Goal: Transaction & Acquisition: Purchase product/service

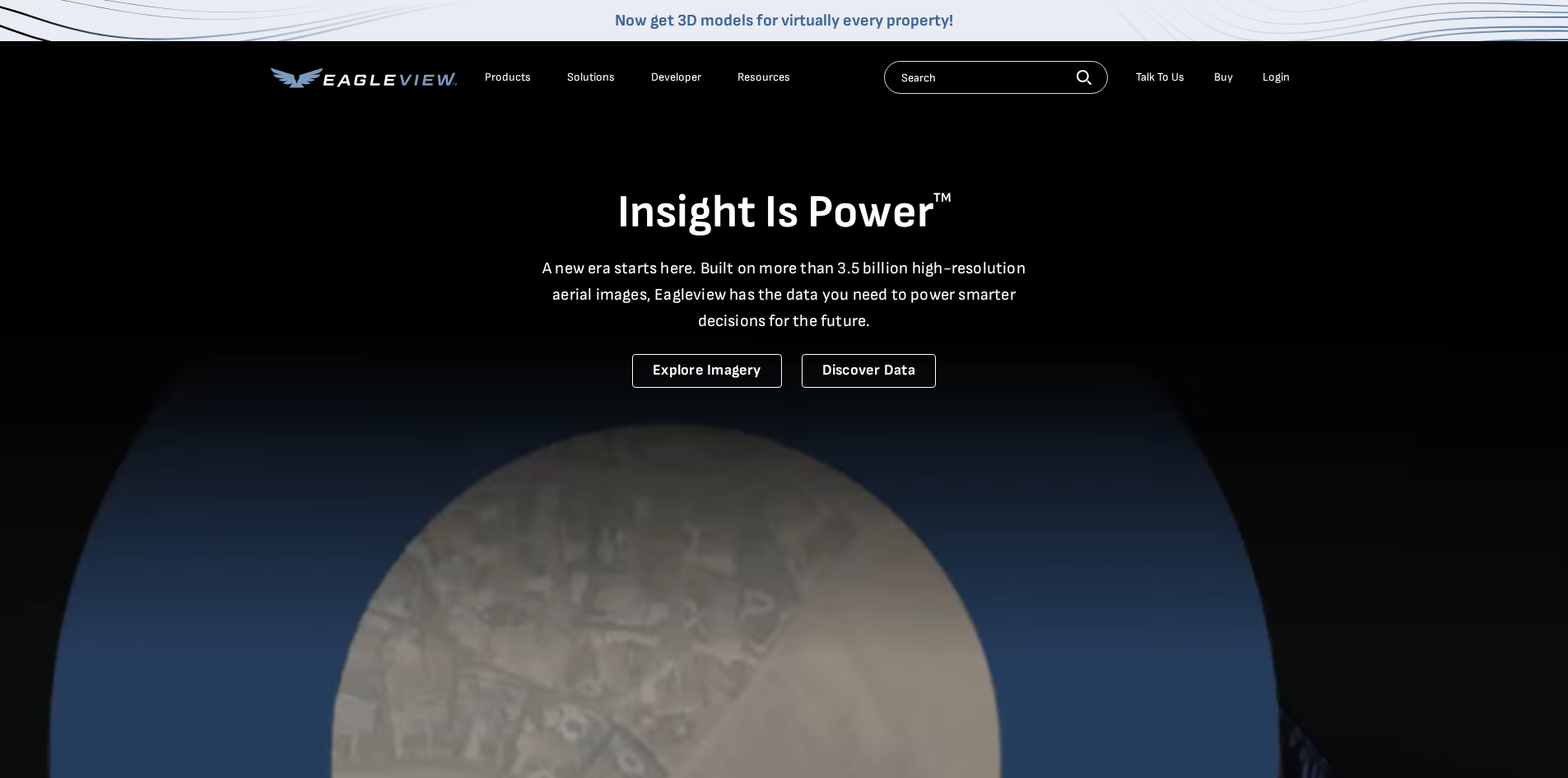
click at [1287, 82] on div "Login" at bounding box center [1276, 77] width 27 height 15
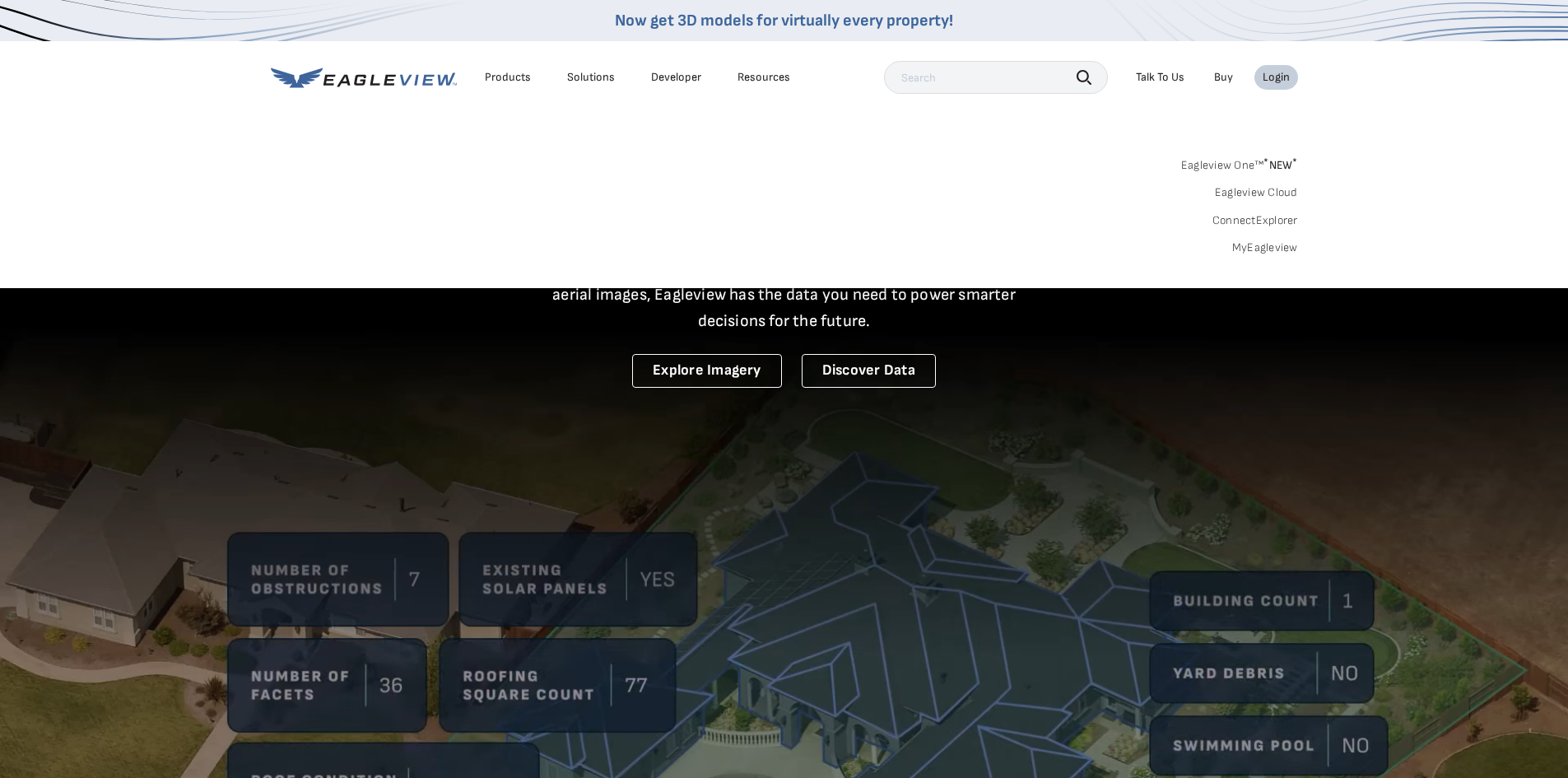
click at [1246, 246] on link "MyEagleview" at bounding box center [1265, 247] width 66 height 15
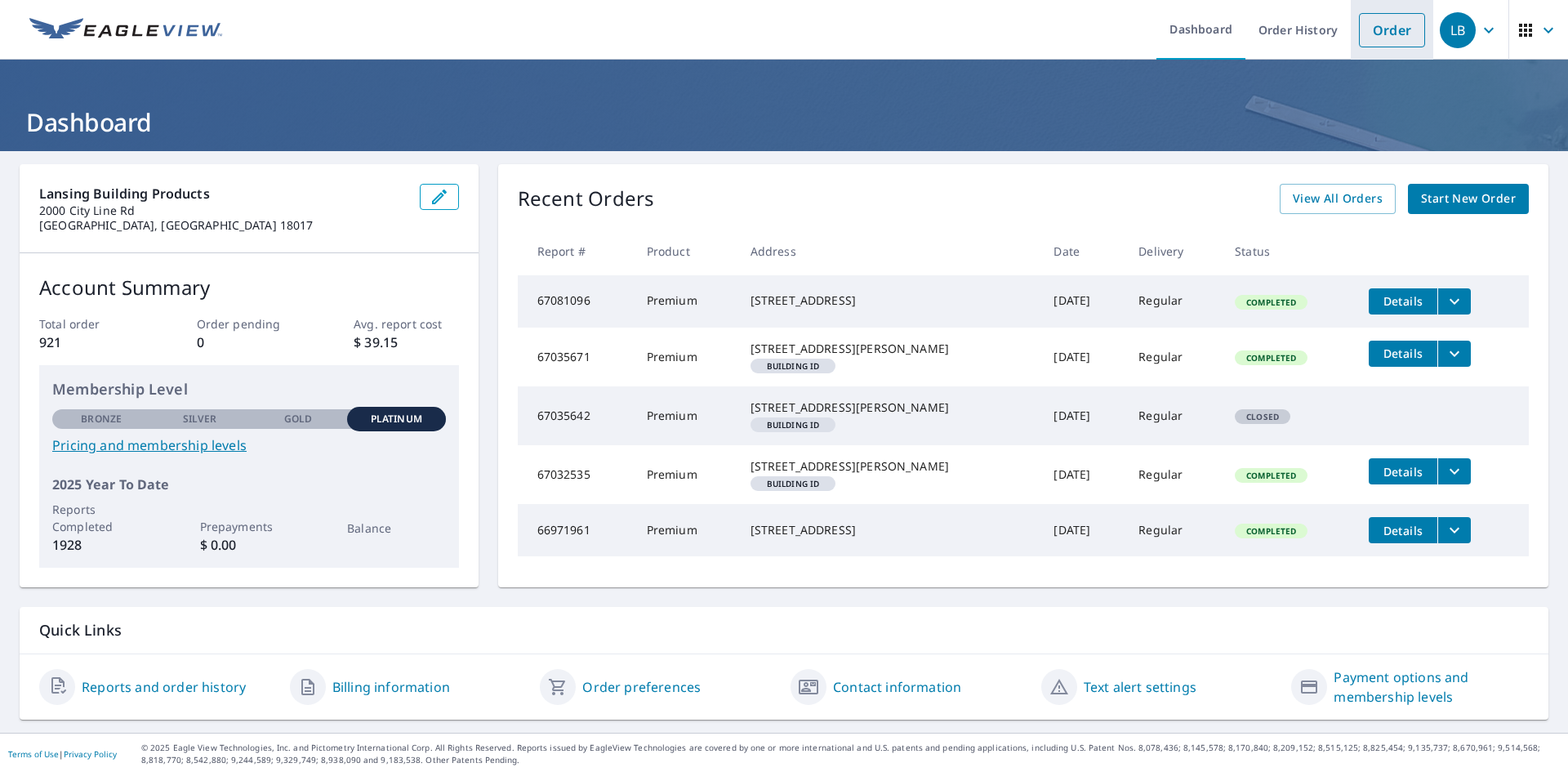
click at [1382, 28] on link "Order" at bounding box center [1392, 30] width 66 height 35
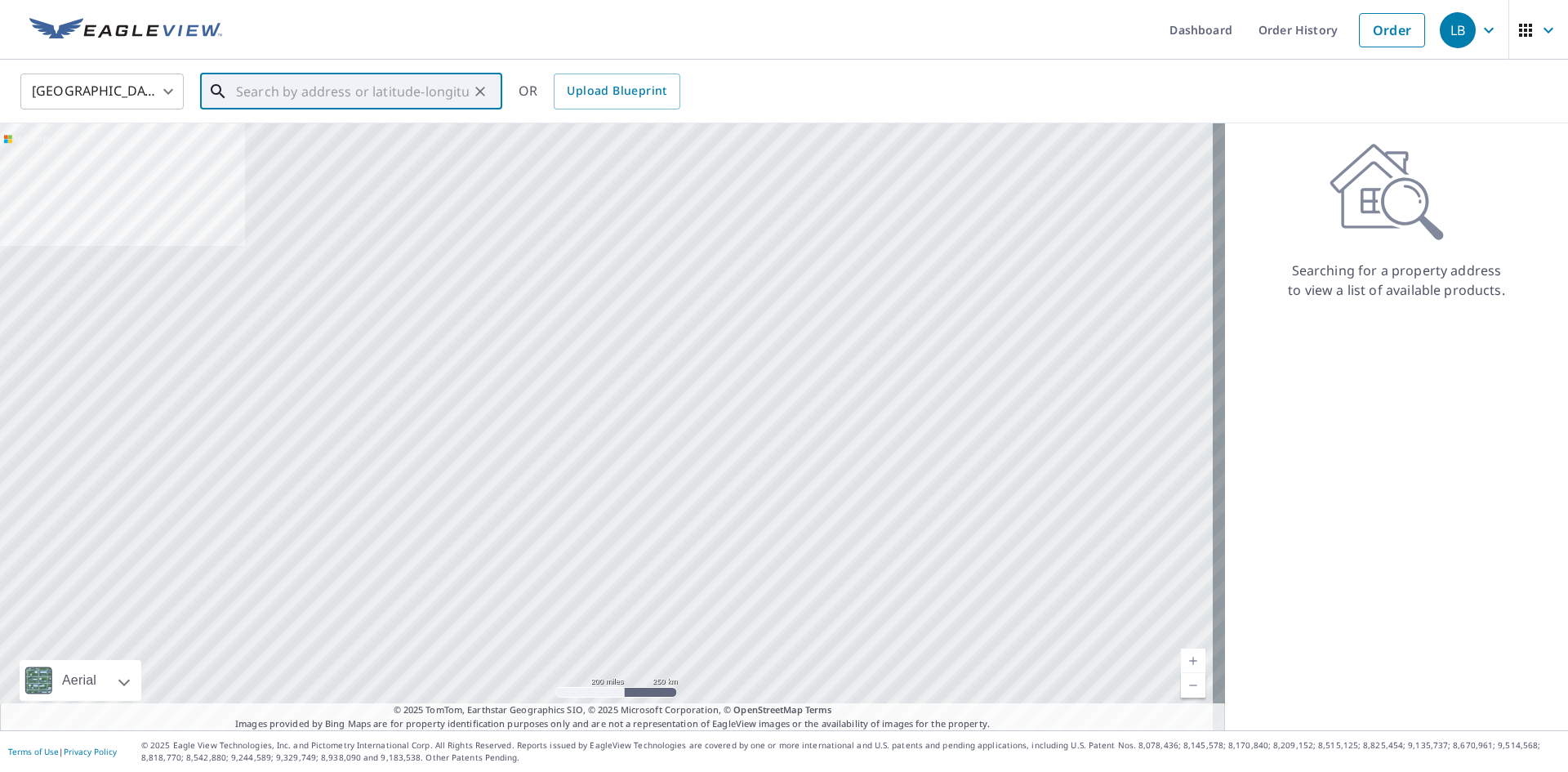
click at [281, 90] on input "text" at bounding box center [352, 91] width 233 height 46
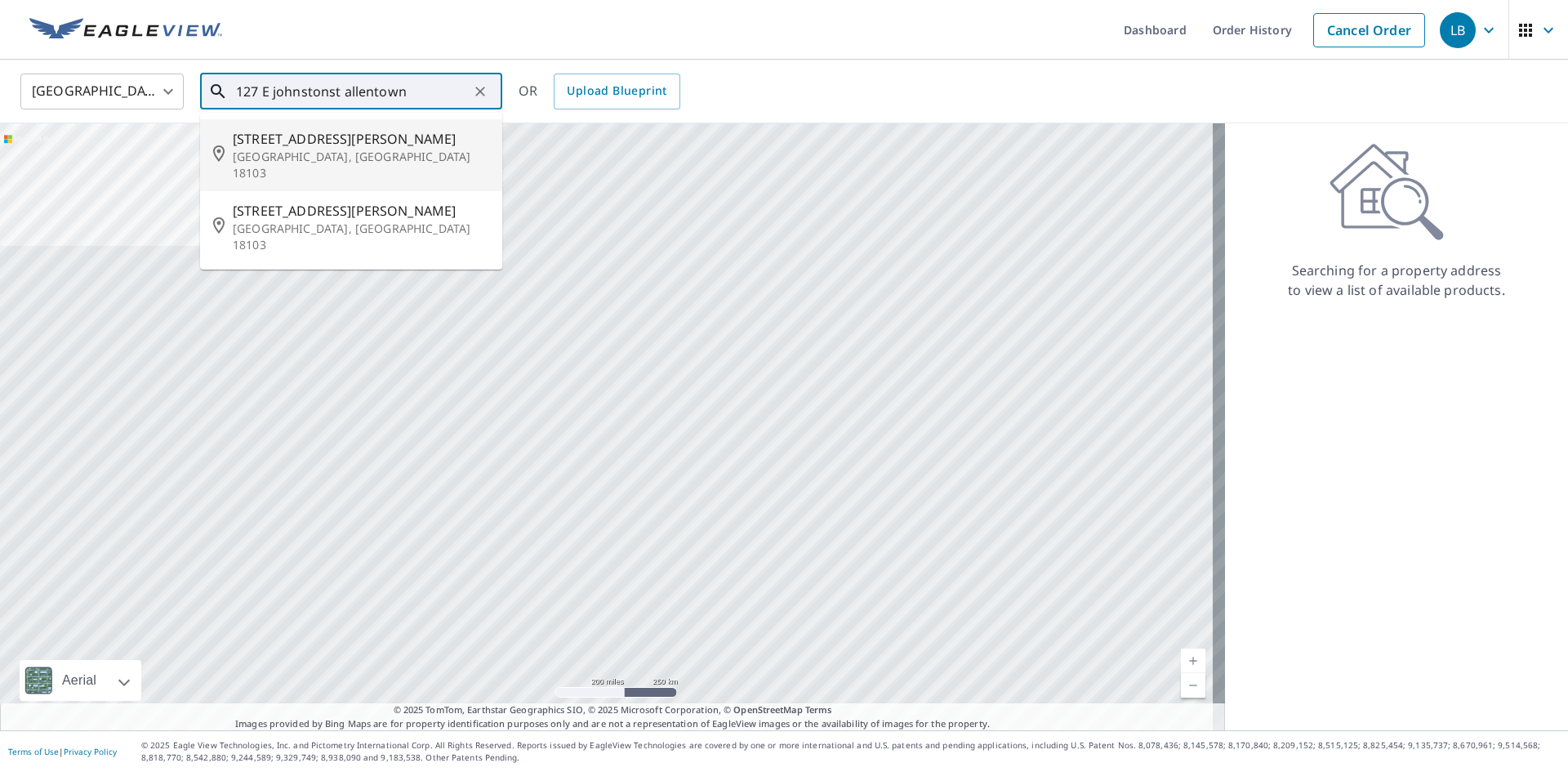
click at [297, 154] on p "[GEOGRAPHIC_DATA], [GEOGRAPHIC_DATA] 18103" at bounding box center [361, 165] width 256 height 33
type input "[STREET_ADDRESS][PERSON_NAME]"
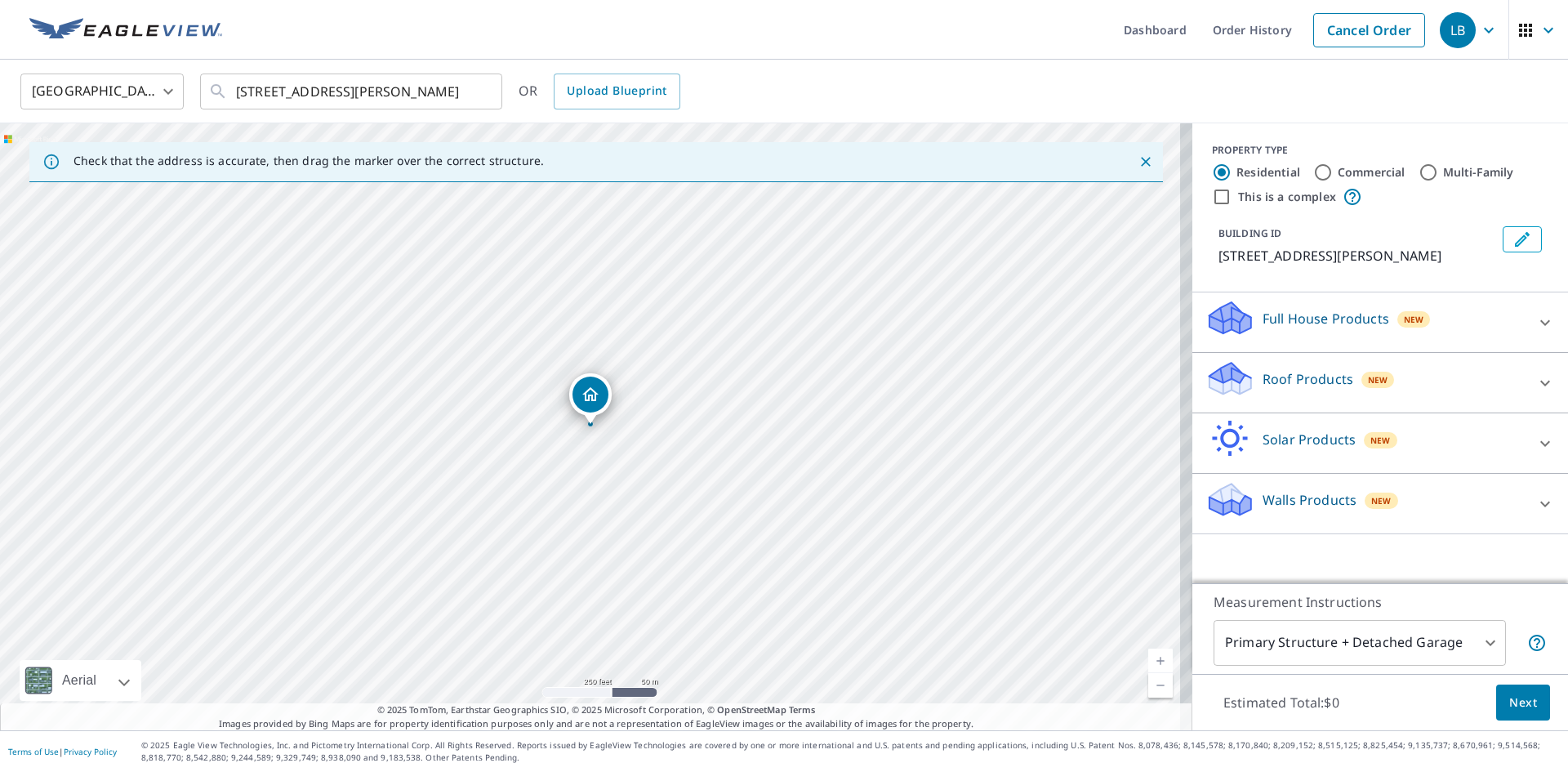
click at [1284, 385] on p "Roof Products" at bounding box center [1307, 379] width 91 height 20
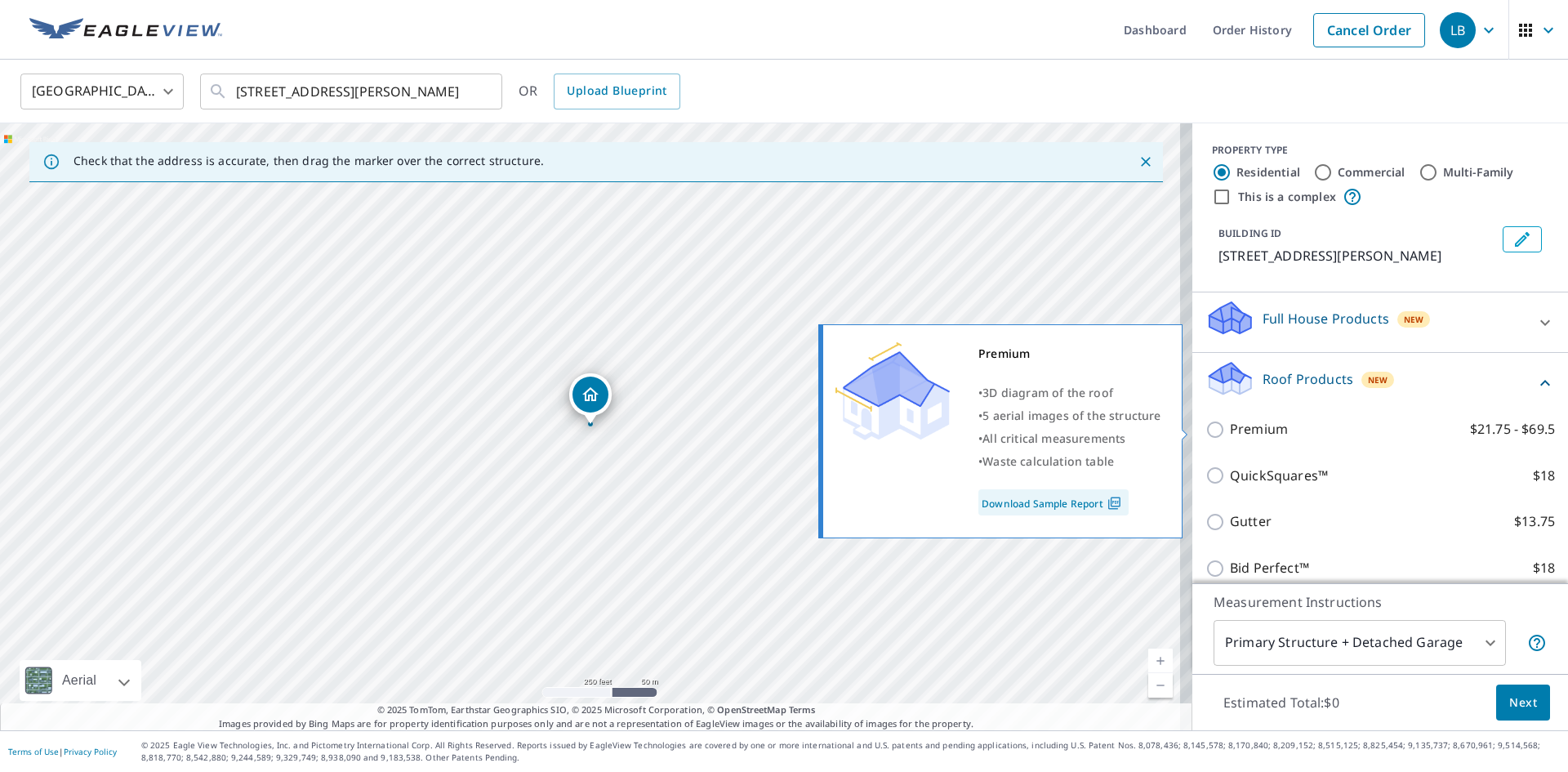
click at [1240, 424] on p "Premium" at bounding box center [1259, 429] width 58 height 21
click at [1230, 424] on input "Premium $21.75 - $69.5" at bounding box center [1217, 429] width 24 height 20
checkbox input "true"
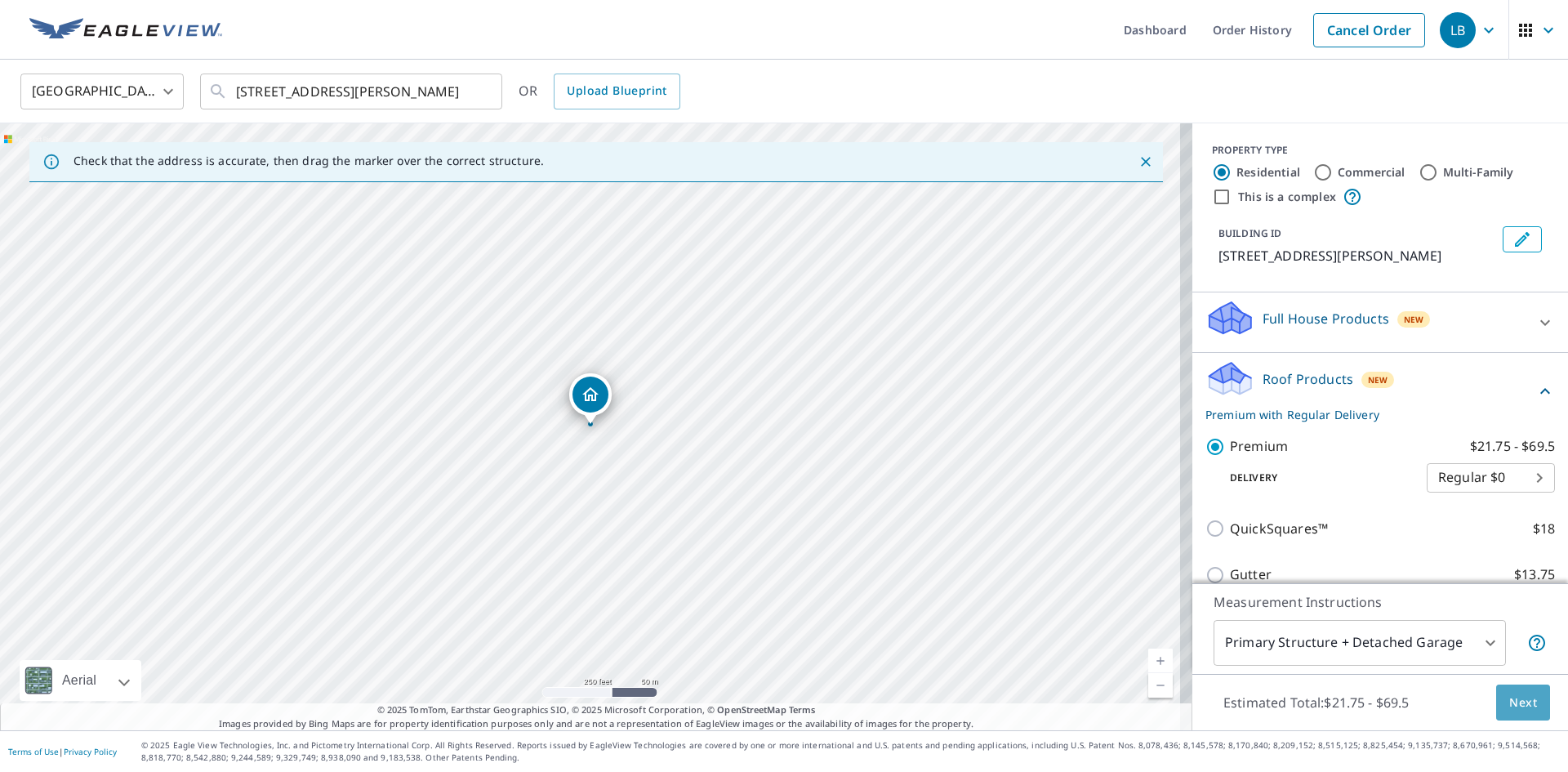
click at [1515, 709] on span "Next" at bounding box center [1523, 703] width 28 height 21
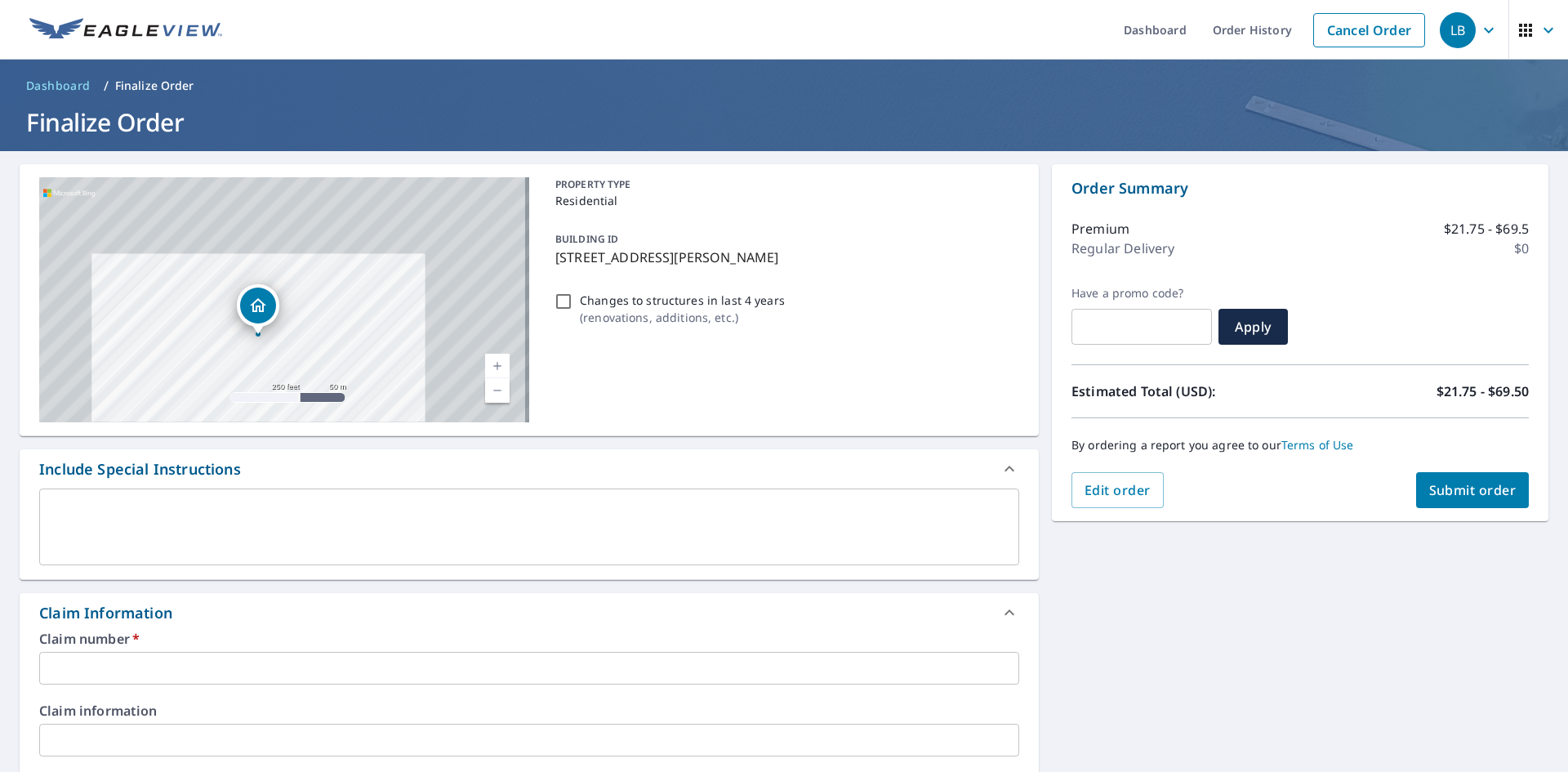
scroll to position [82, 0]
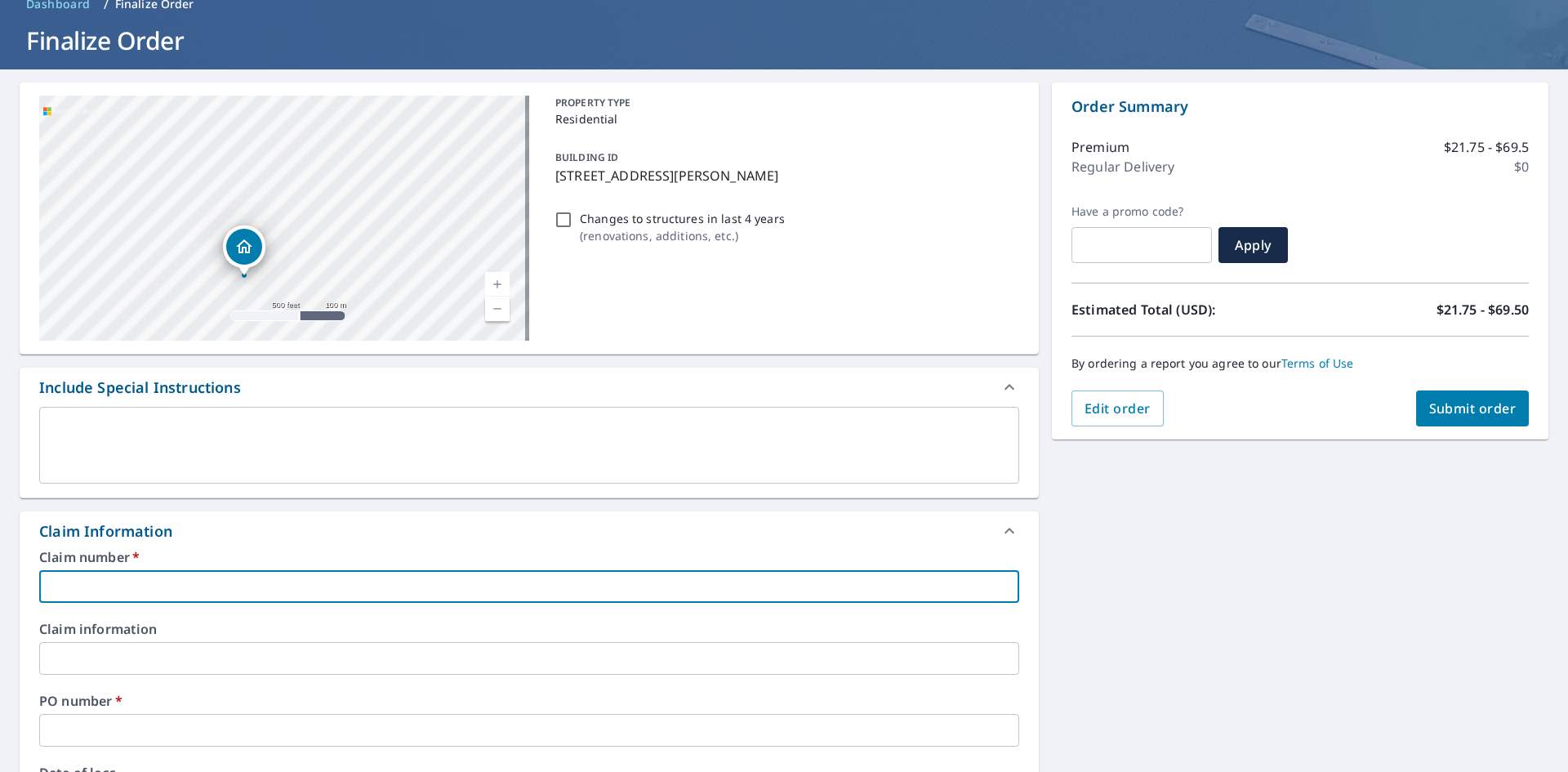
click at [139, 596] on input "text" at bounding box center [528, 586] width 980 height 33
type input "1005066 [PERSON_NAME] Roofing"
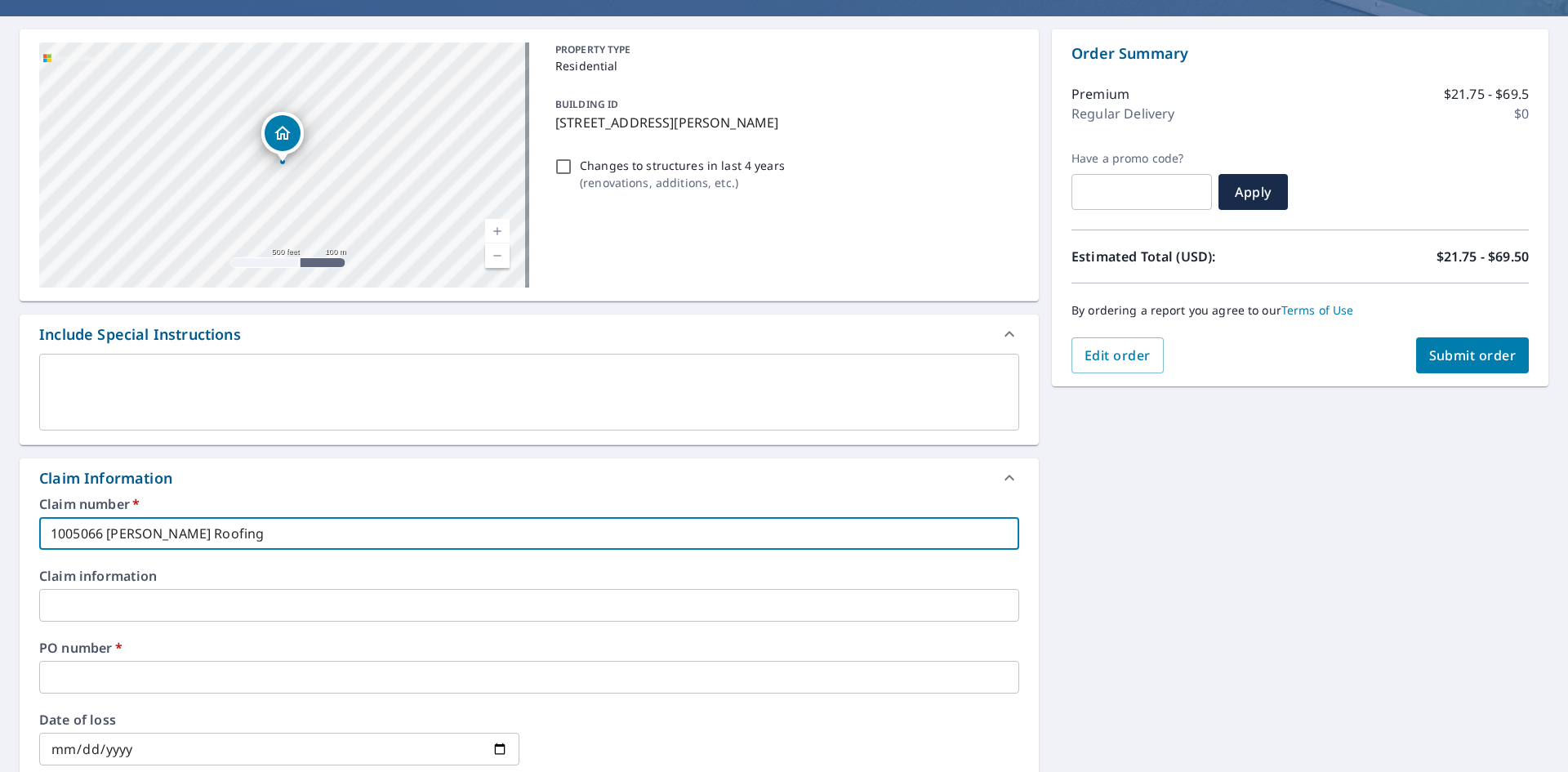
scroll to position [163, 0]
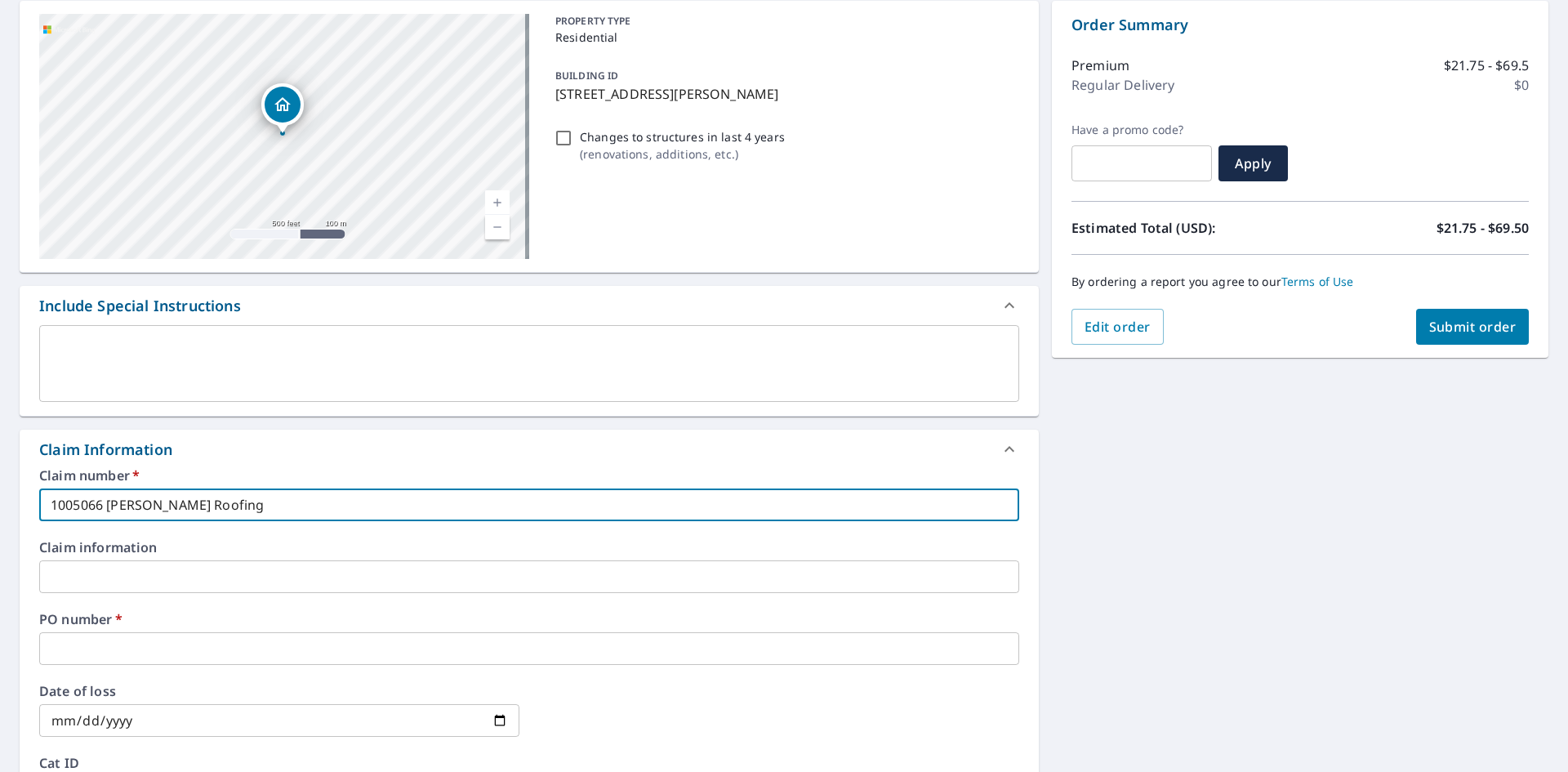
click at [113, 642] on input "text" at bounding box center [528, 649] width 980 height 33
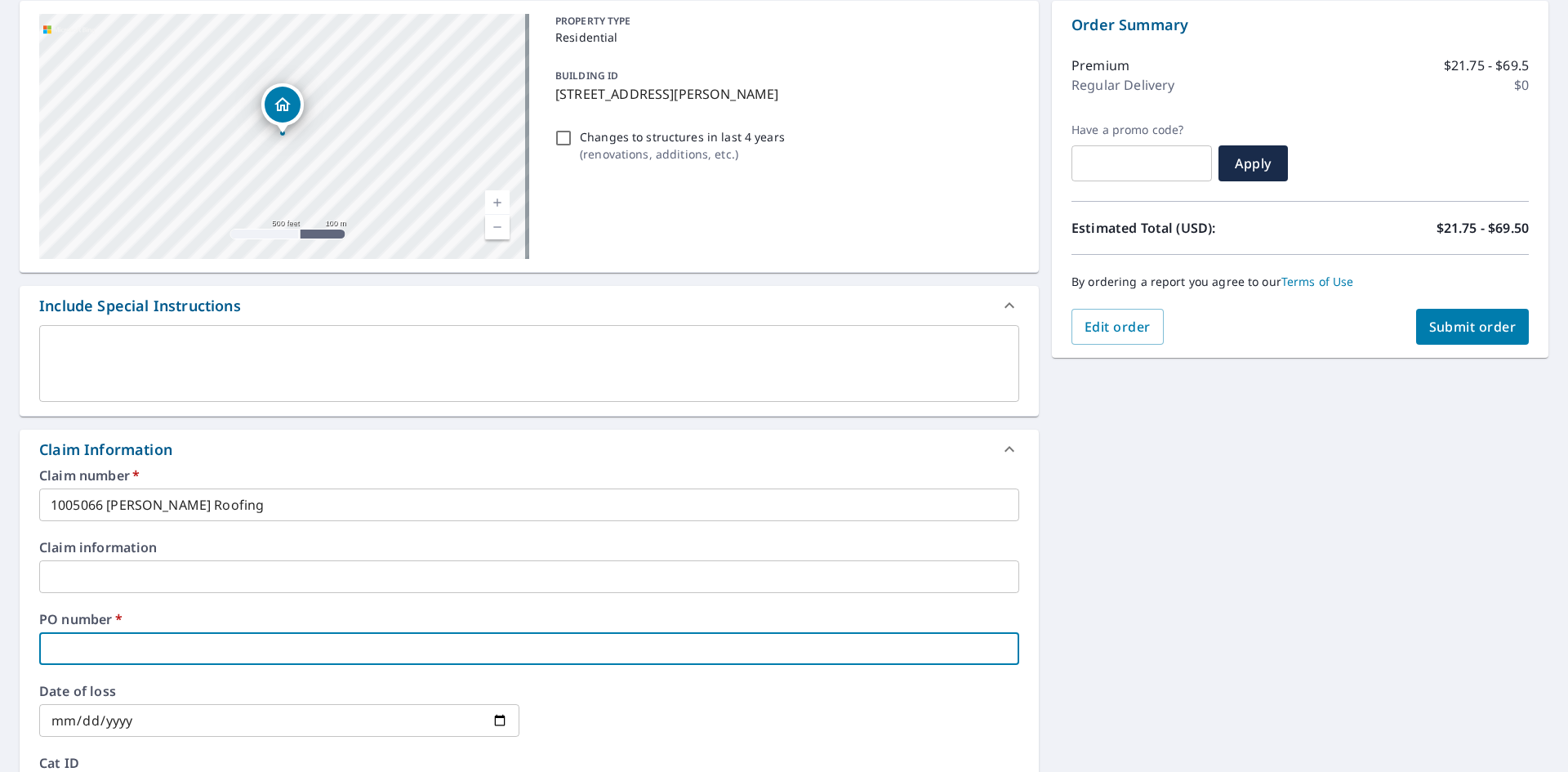
type input "[PERSON_NAME]"
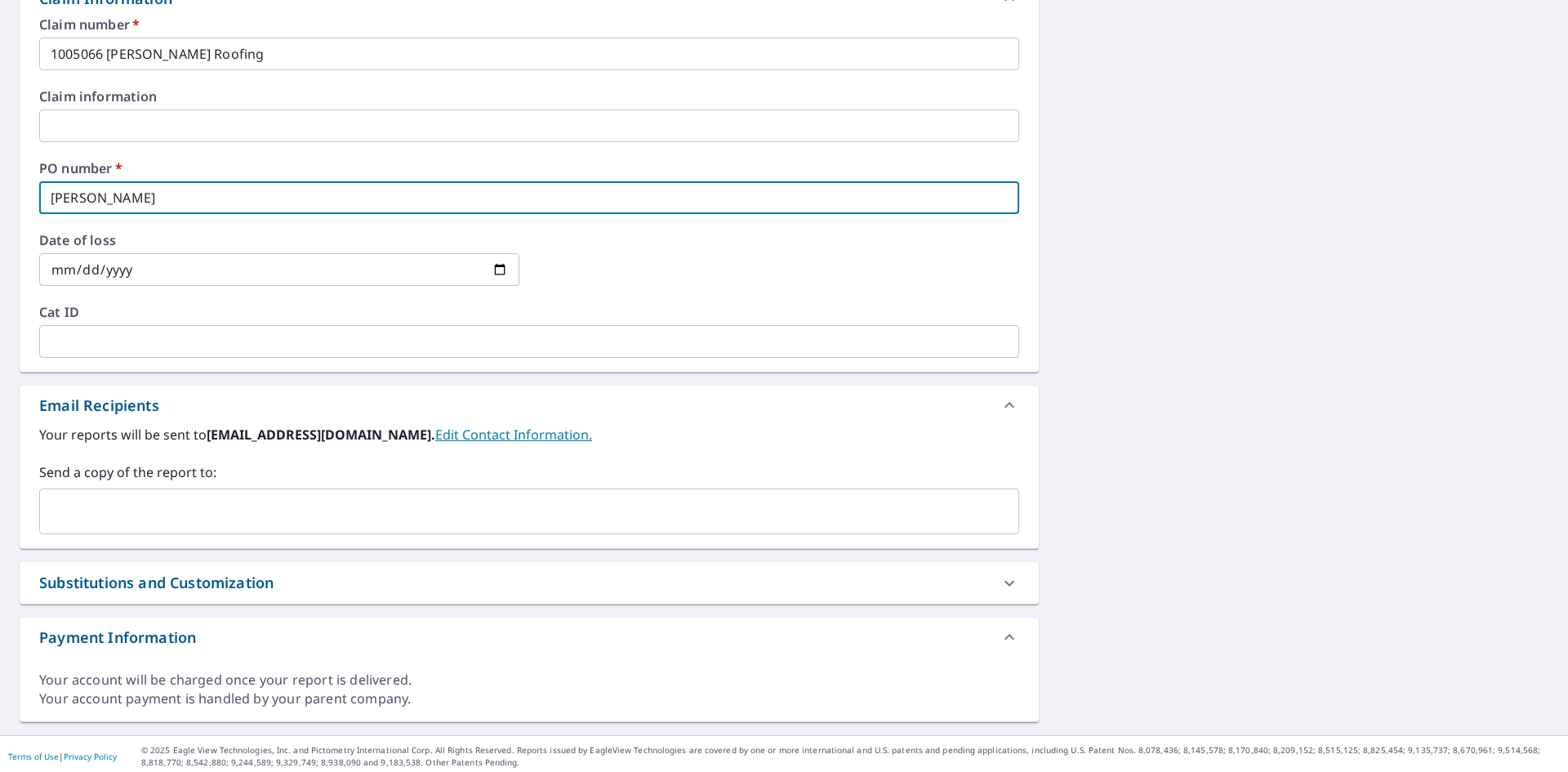
scroll to position [619, 0]
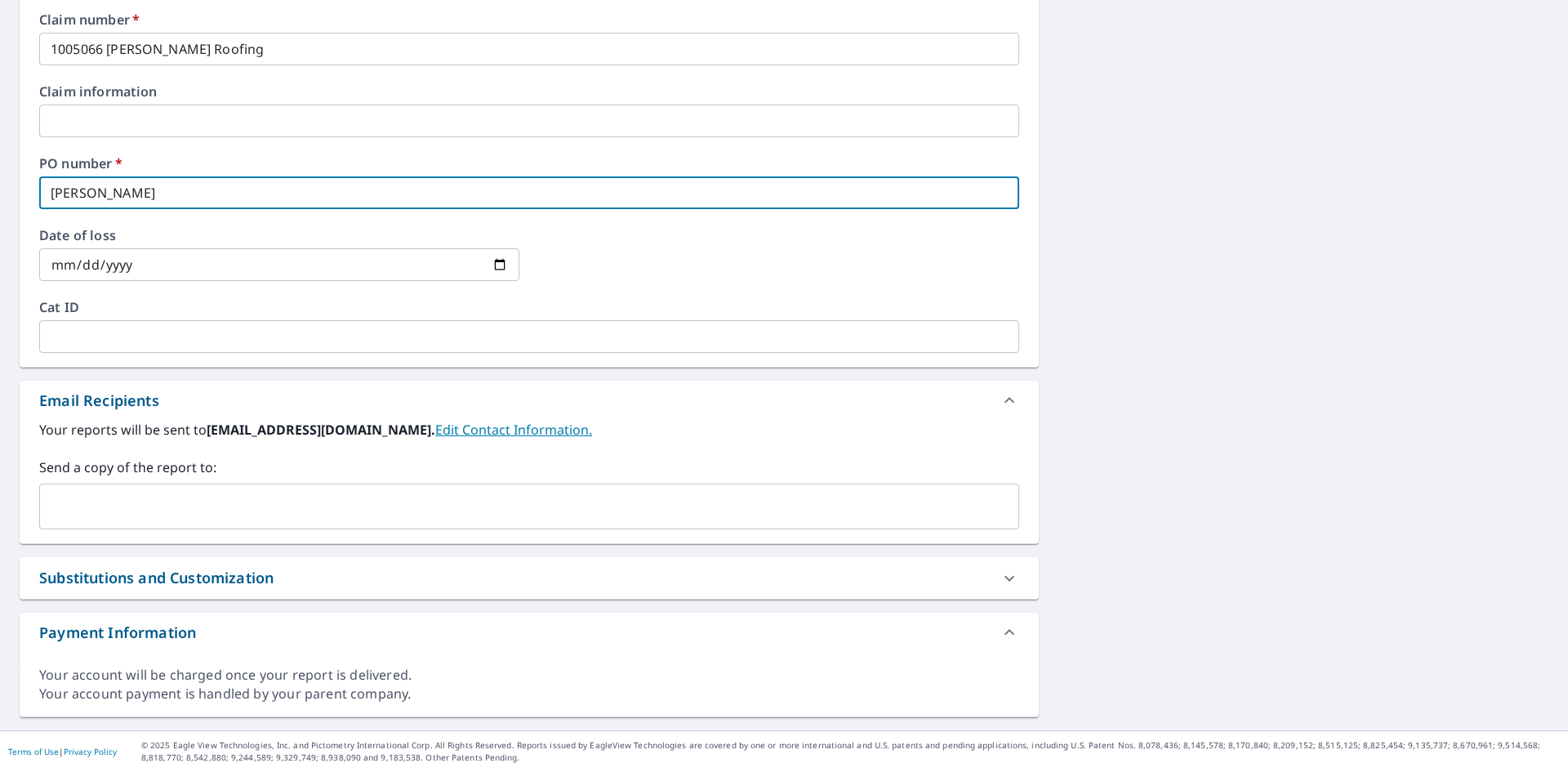
click at [89, 509] on input "text" at bounding box center [517, 506] width 941 height 31
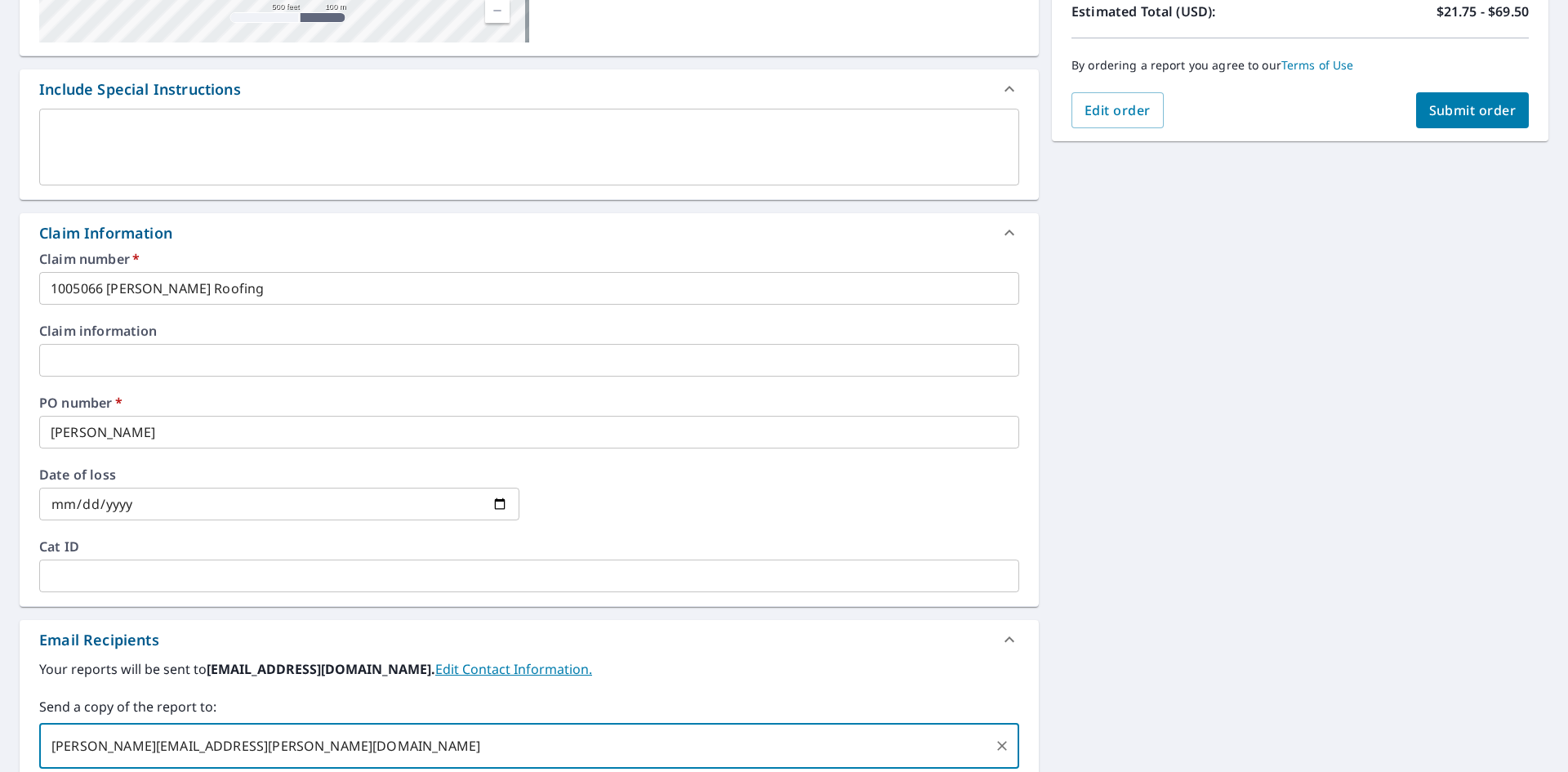
scroll to position [129, 0]
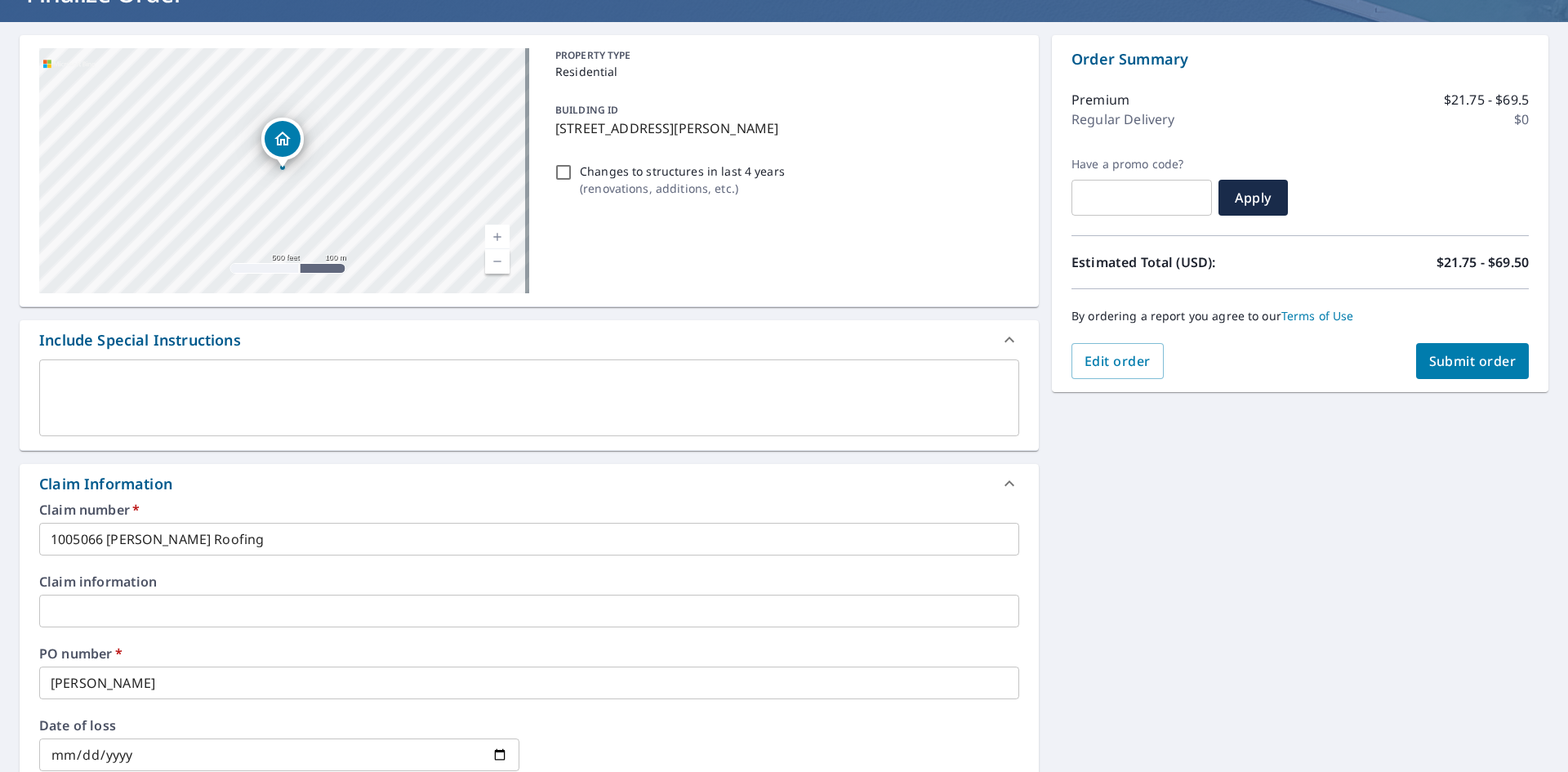
type input "[PERSON_NAME][EMAIL_ADDRESS][PERSON_NAME][DOMAIN_NAME]"
click at [1442, 358] on span "Submit order" at bounding box center [1472, 361] width 87 height 18
